Goal: Information Seeking & Learning: Learn about a topic

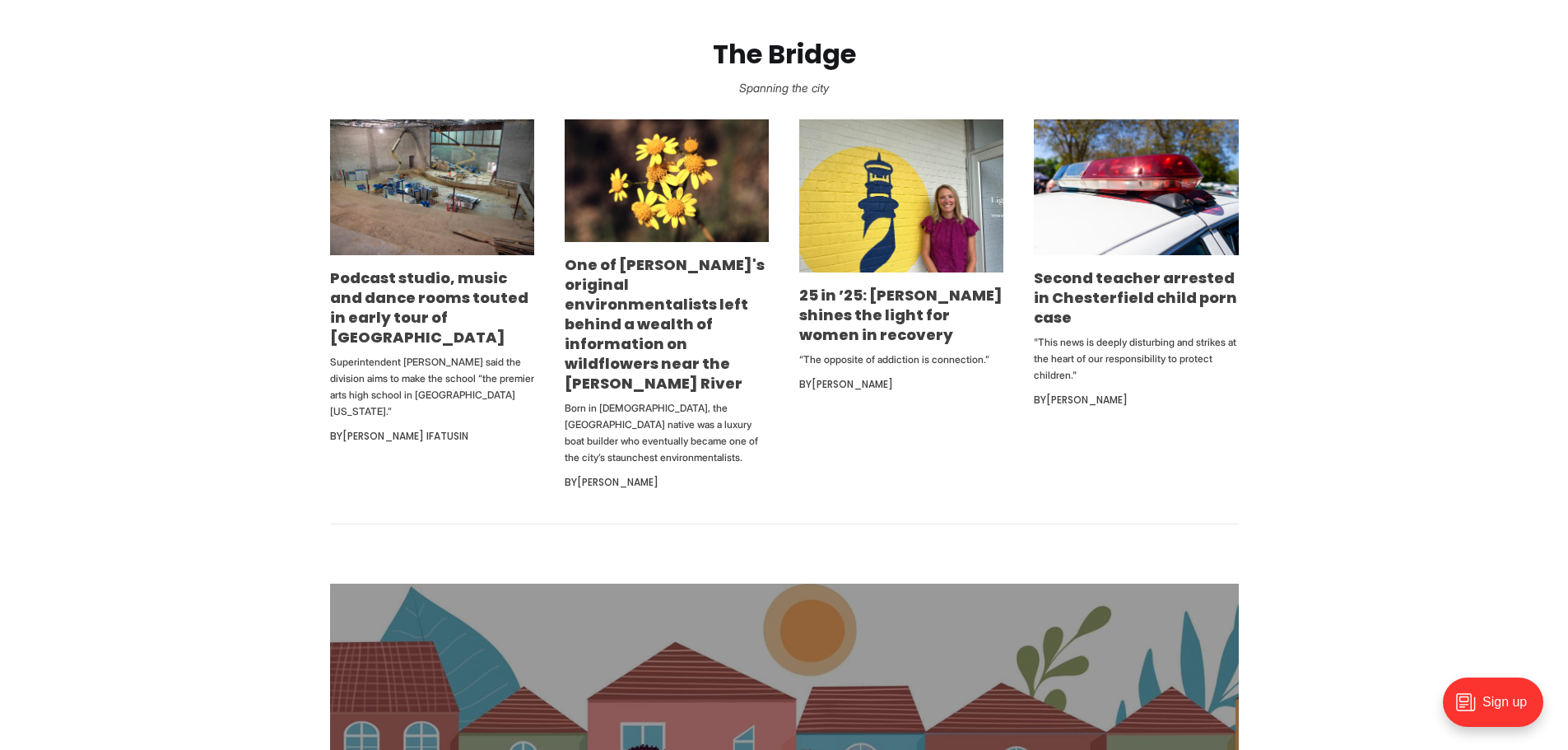
scroll to position [905, 0]
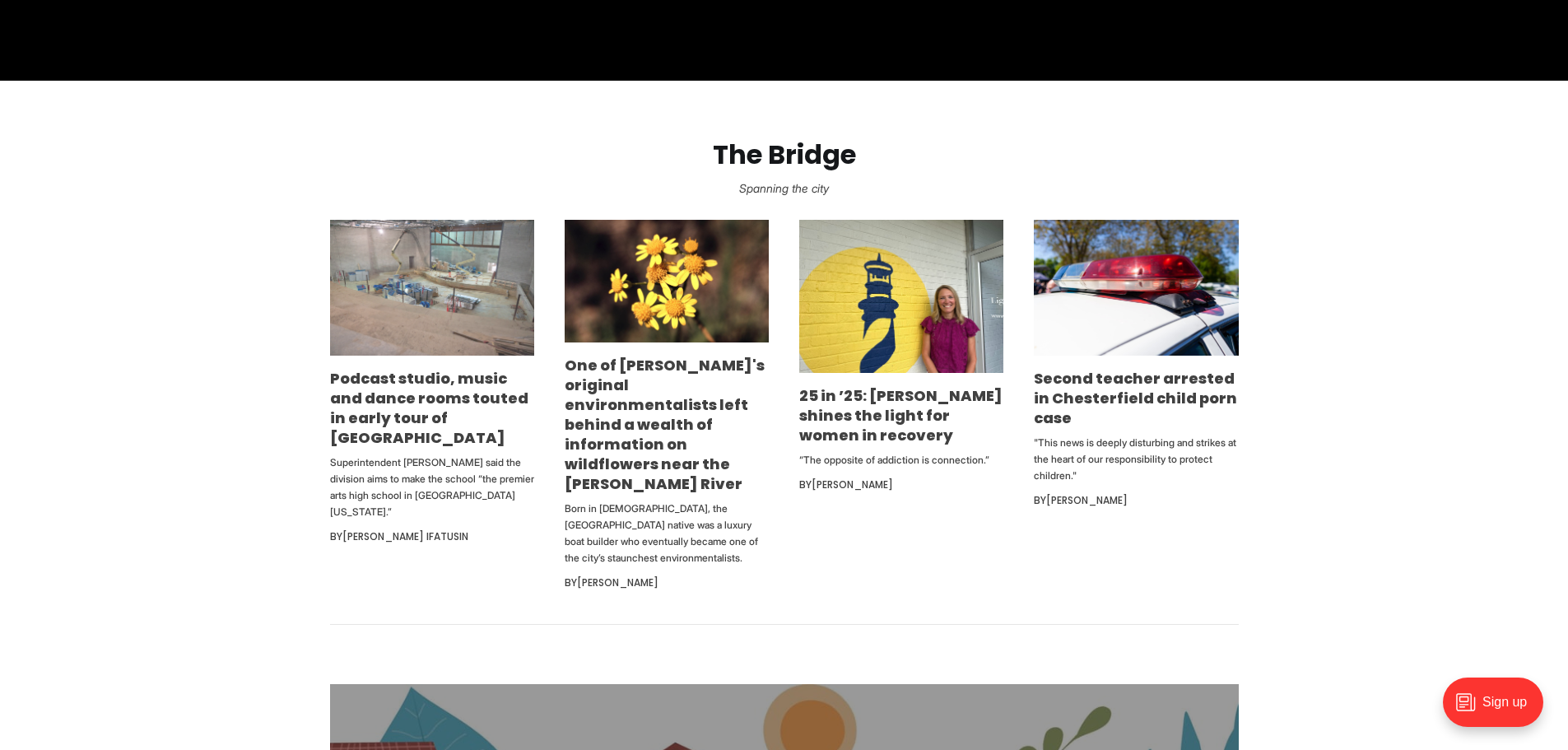
click at [451, 320] on img at bounding box center [432, 288] width 204 height 136
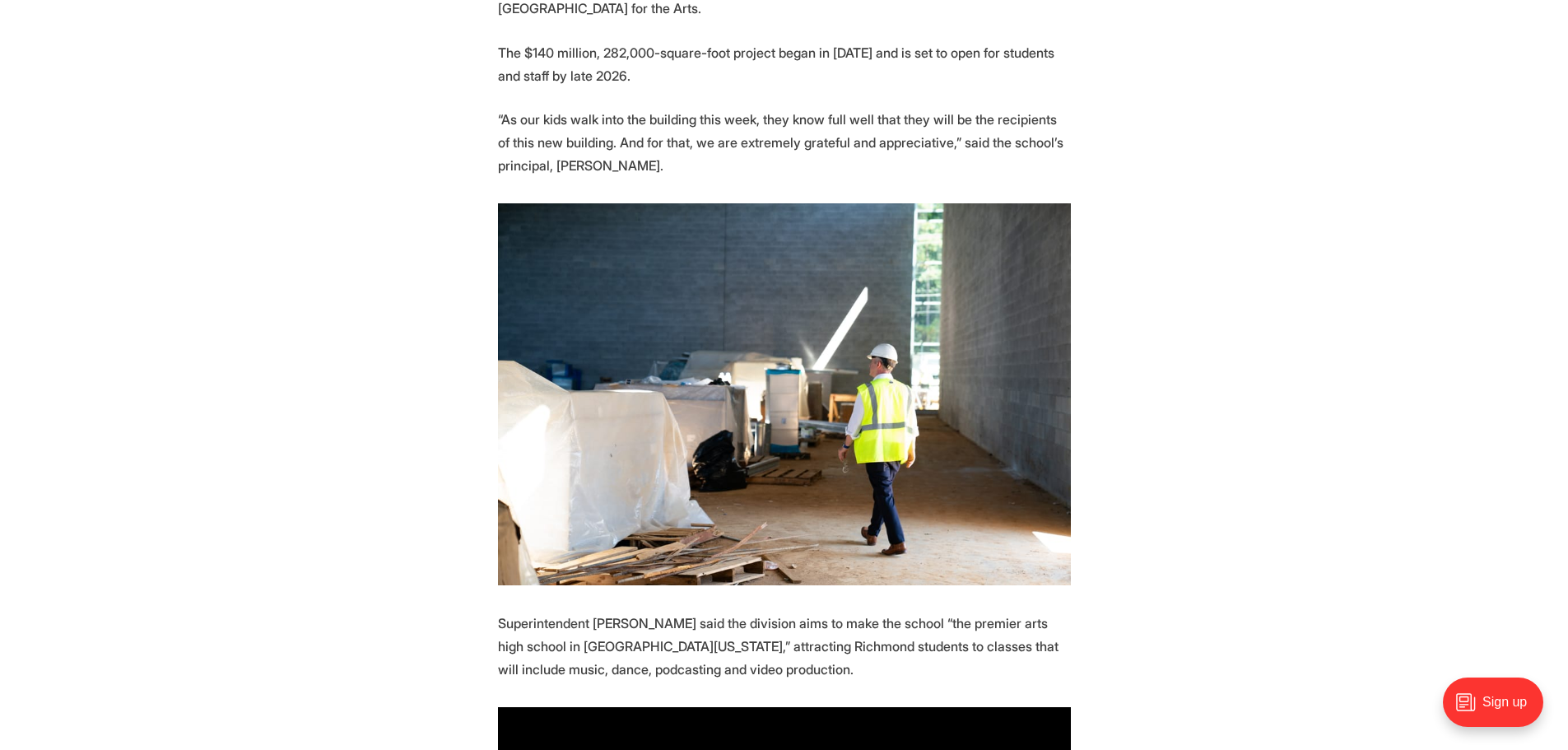
scroll to position [1070, 0]
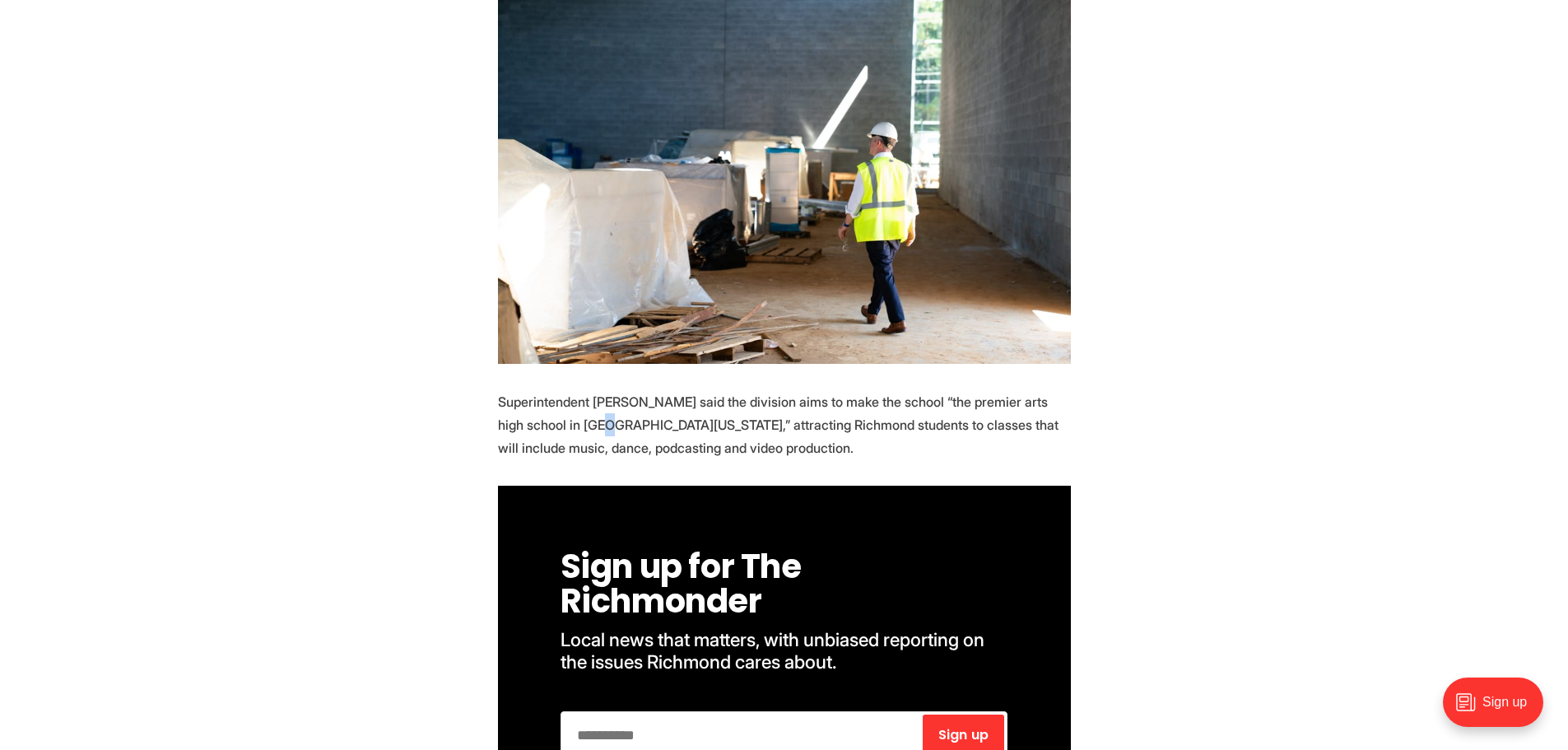
click at [582, 423] on p "Superintendent Jason Kamras said the division aims to make the school “the prem…" at bounding box center [785, 425] width 573 height 69
click at [568, 421] on p "Superintendent Jason Kamras said the division aims to make the school “the prem…" at bounding box center [785, 425] width 573 height 69
click at [511, 446] on p "Superintendent Jason Kamras said the division aims to make the school “the prem…" at bounding box center [785, 425] width 573 height 69
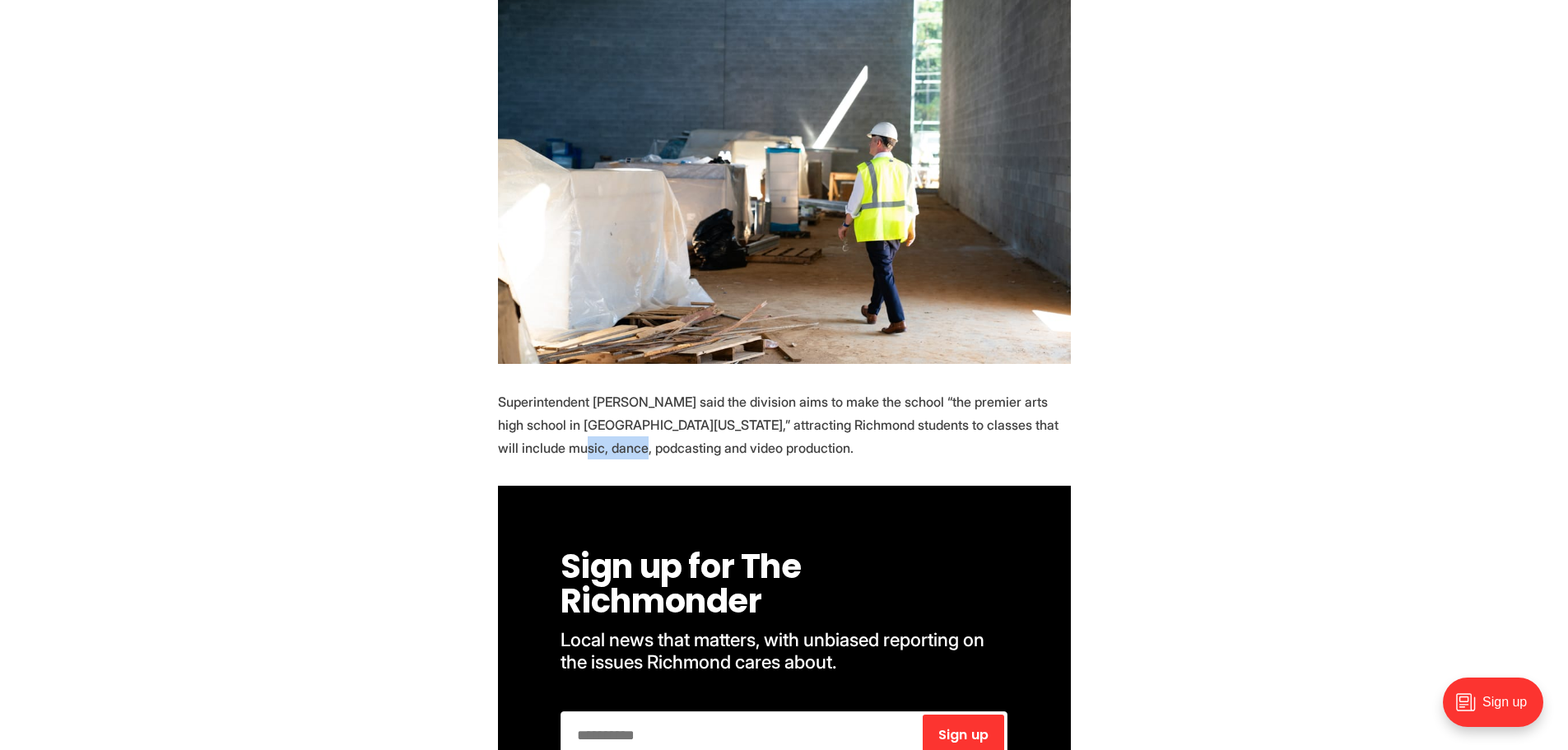
click at [511, 446] on p "Superintendent Jason Kamras said the division aims to make the school “the prem…" at bounding box center [785, 425] width 573 height 69
click at [510, 424] on p "Superintendent Jason Kamras said the division aims to make the school “the prem…" at bounding box center [785, 425] width 573 height 69
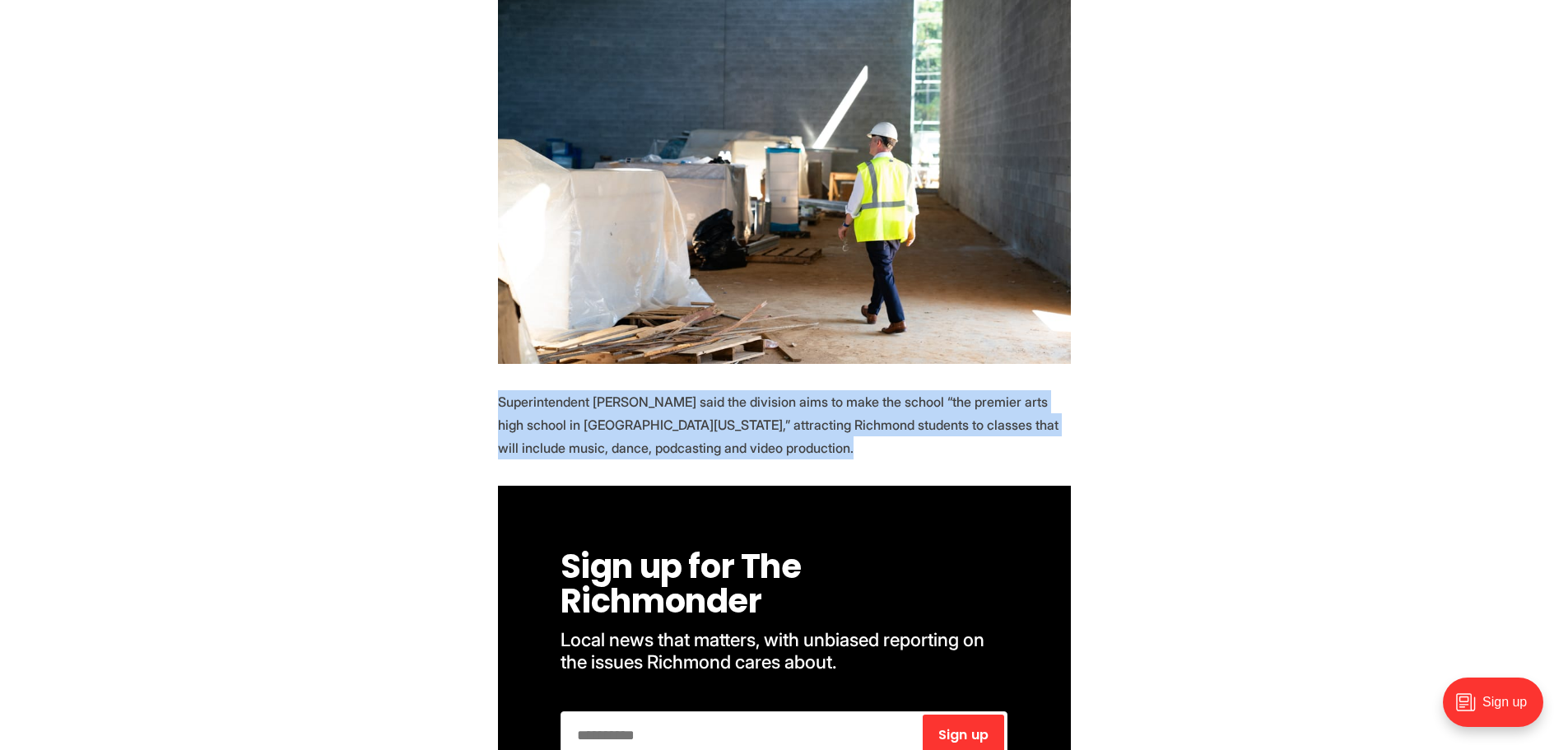
click at [510, 424] on p "Superintendent Jason Kamras said the division aims to make the school “the prem…" at bounding box center [785, 425] width 573 height 69
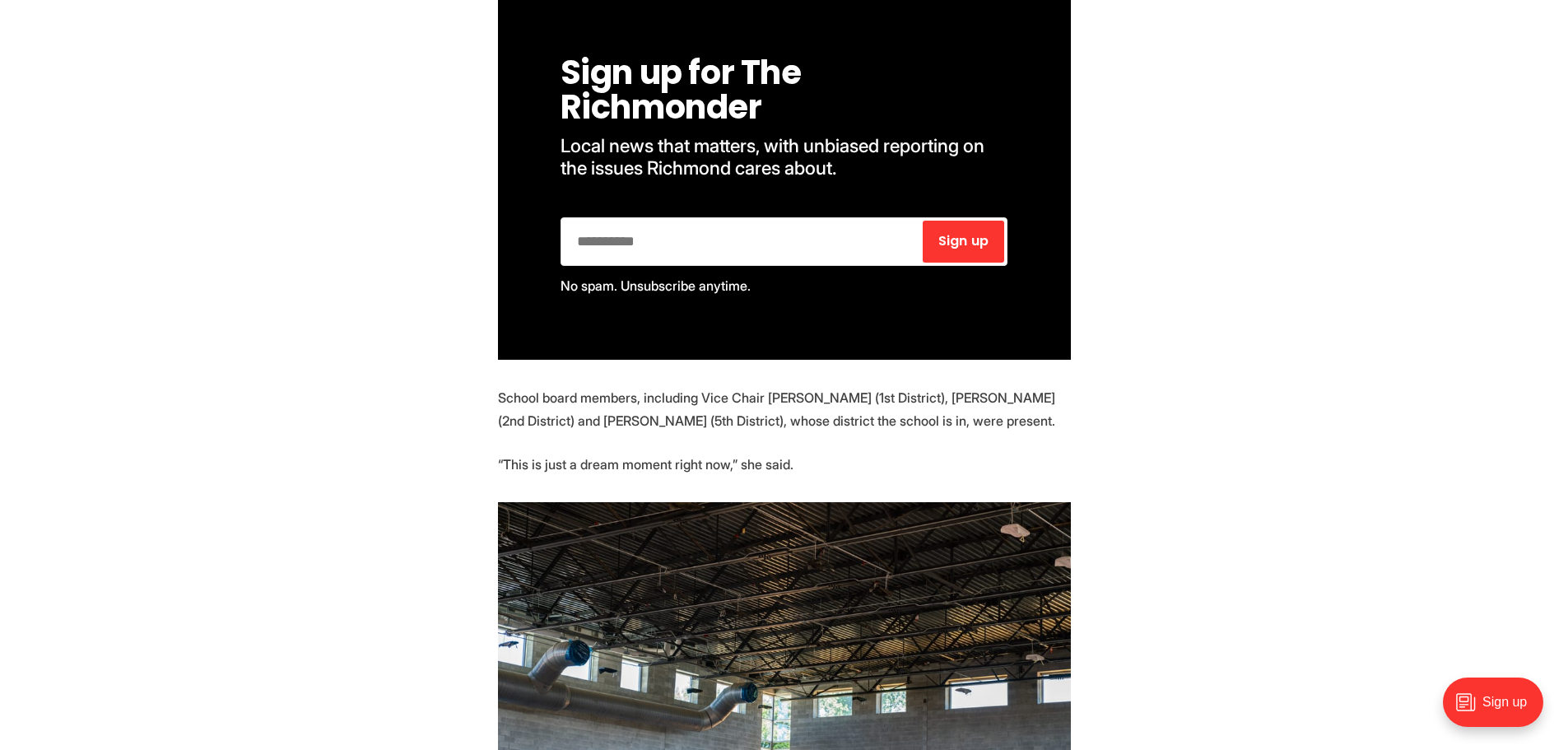
click at [514, 401] on p "School board members, including Vice Chair Matthew Percival (1st District), Kat…" at bounding box center [785, 409] width 573 height 46
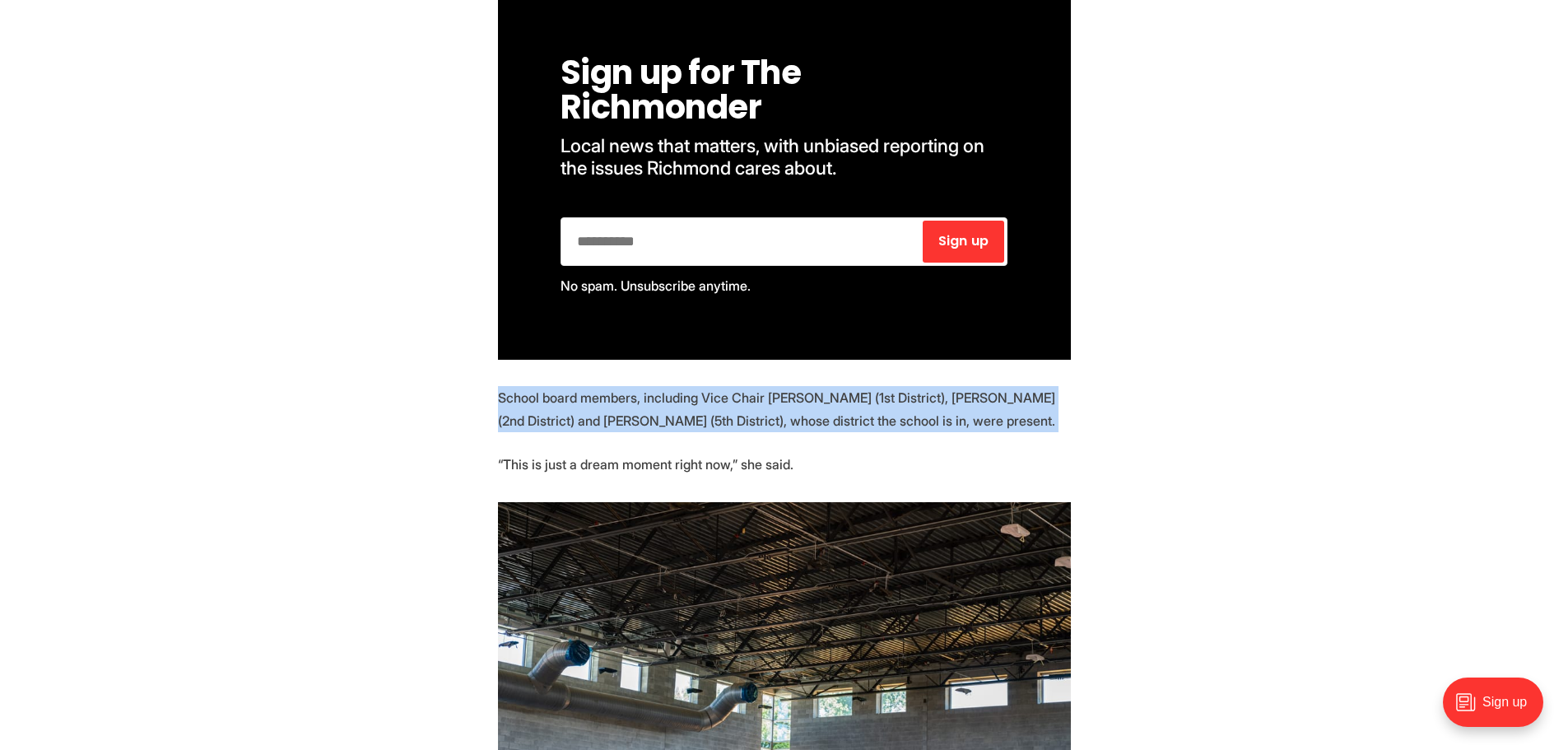
click at [514, 401] on p "School board members, including Vice Chair Matthew Percival (1st District), Kat…" at bounding box center [785, 409] width 573 height 46
click at [533, 403] on p "School board members, including Vice Chair Matthew Percival (1st District), Kat…" at bounding box center [785, 409] width 573 height 46
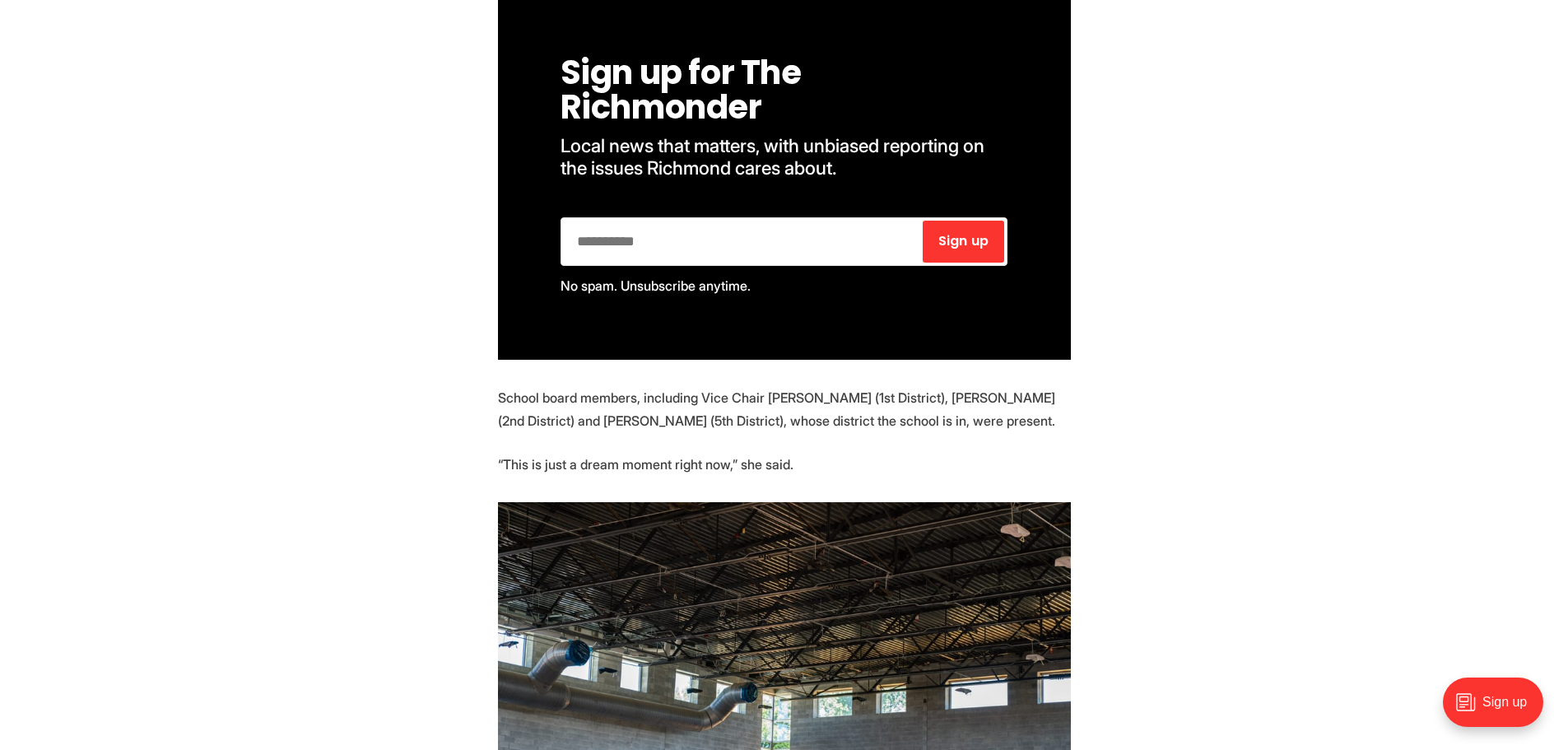
click at [538, 403] on p "School board members, including Vice Chair Matthew Percival (1st District), Kat…" at bounding box center [785, 409] width 573 height 46
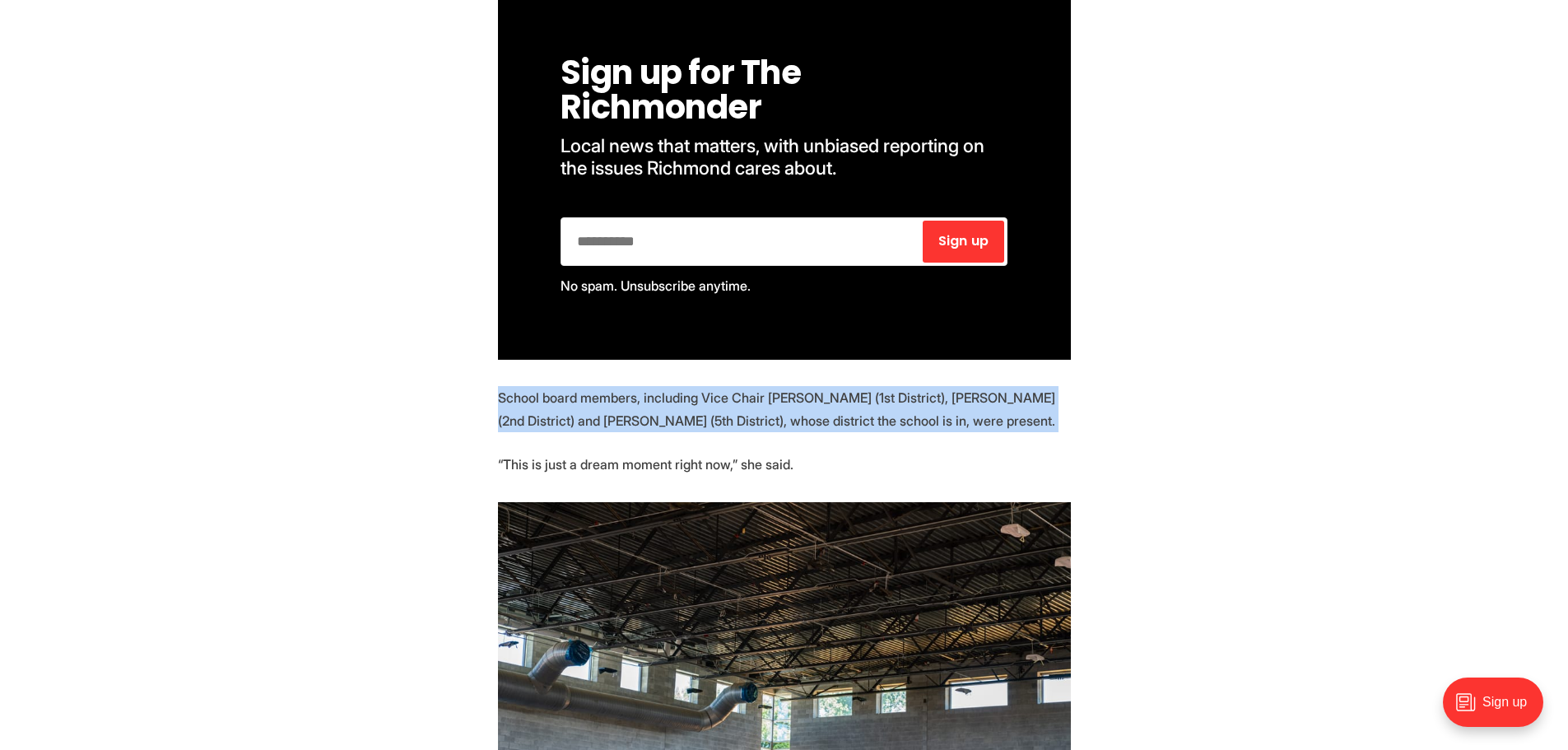
click at [538, 403] on p "School board members, including Vice Chair Matthew Percival (1st District), Kat…" at bounding box center [785, 409] width 573 height 46
click at [589, 402] on p "School board members, including Vice Chair Matthew Percival (1st District), Kat…" at bounding box center [785, 409] width 573 height 46
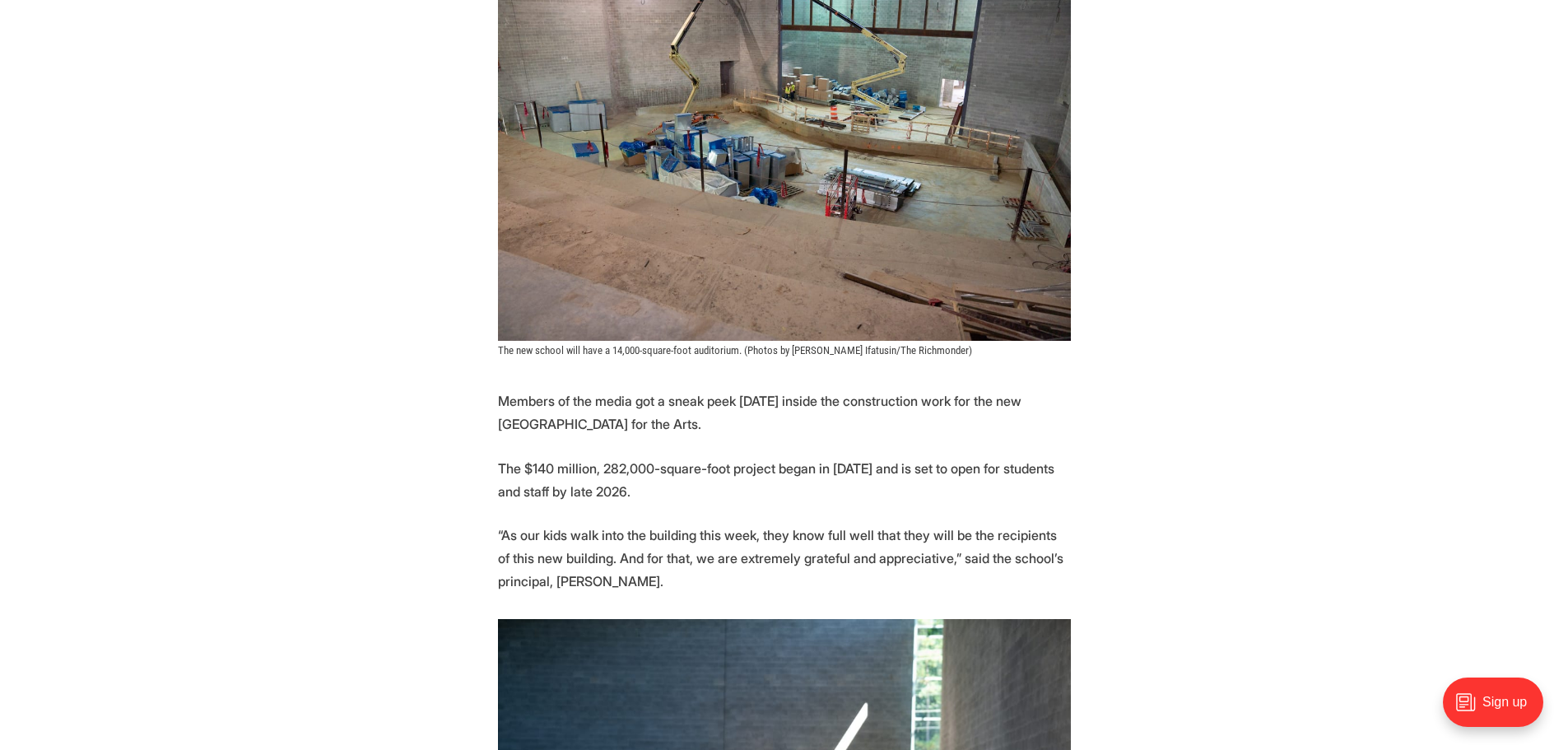
scroll to position [741, 0]
